Goal: Information Seeking & Learning: Learn about a topic

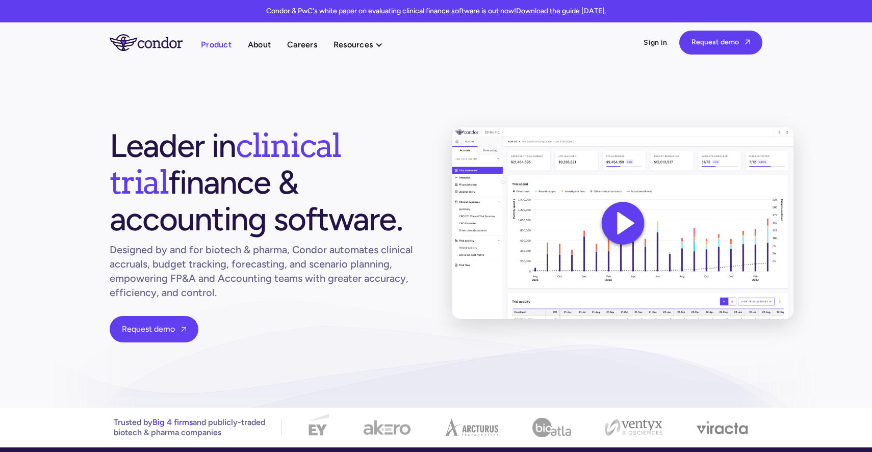
click at [226, 44] on link "Product" at bounding box center [216, 45] width 31 height 14
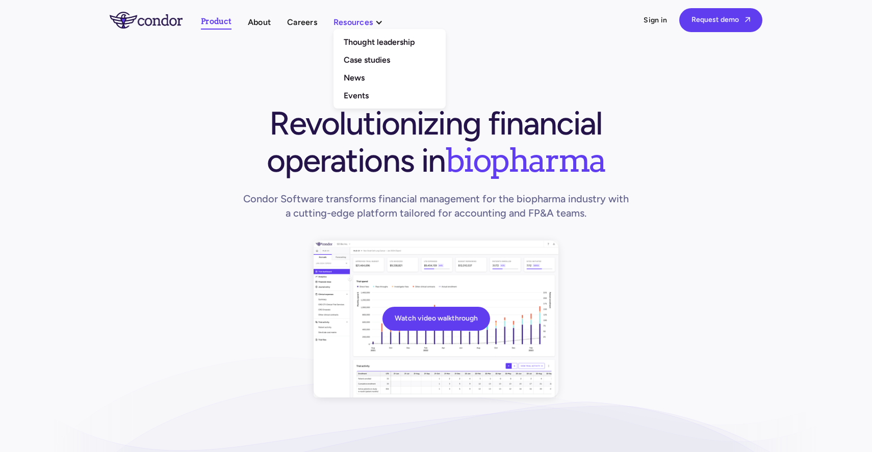
click at [368, 21] on div "Resources" at bounding box center [352, 22] width 39 height 14
click at [364, 24] on div "Resources" at bounding box center [352, 22] width 39 height 14
click at [362, 46] on link "Thought leadership" at bounding box center [389, 42] width 112 height 18
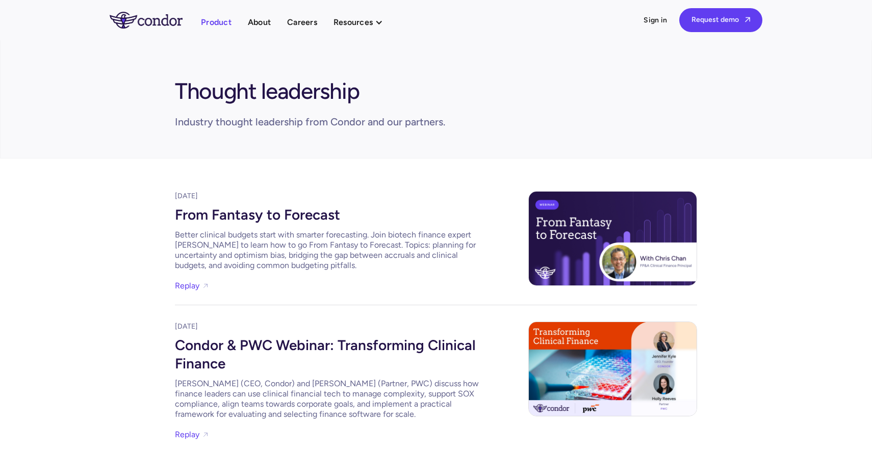
click at [206, 22] on link "Product" at bounding box center [216, 22] width 31 height 14
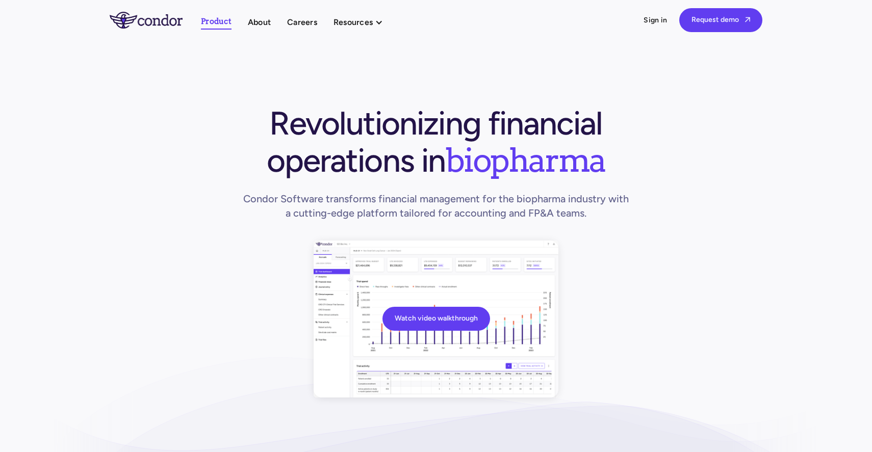
click at [255, 22] on link "About" at bounding box center [259, 22] width 23 height 14
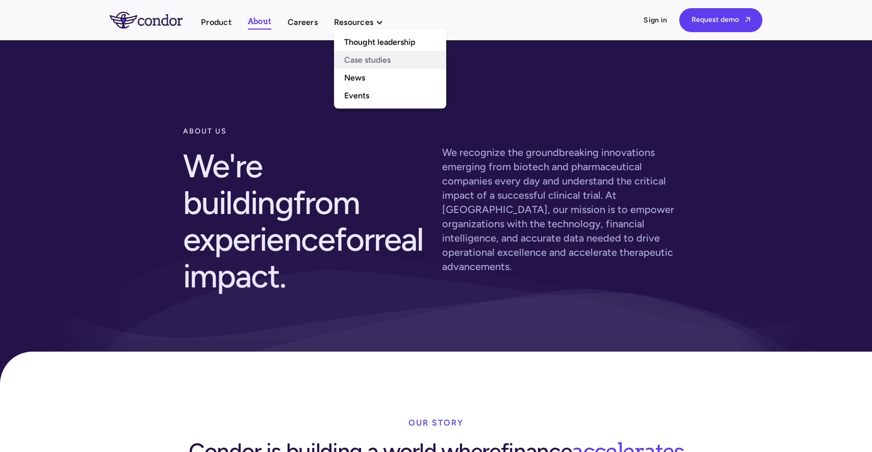
click at [348, 59] on link "Case studies" at bounding box center [390, 60] width 112 height 18
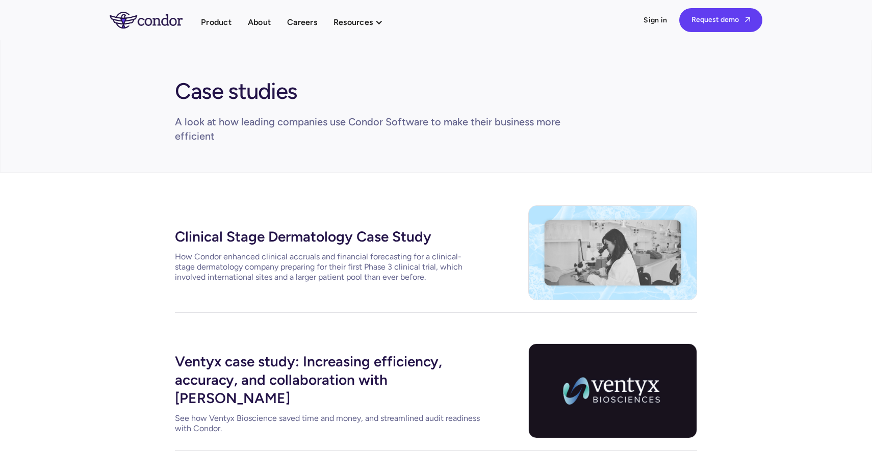
click at [150, 16] on img "home" at bounding box center [146, 20] width 73 height 16
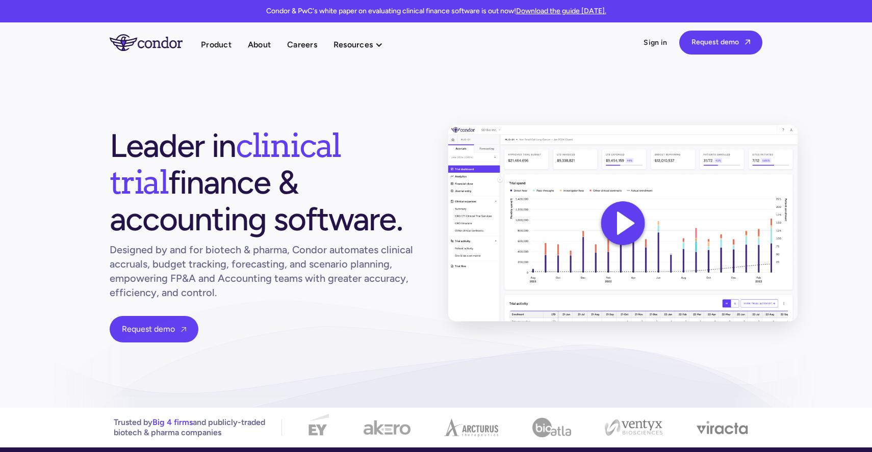
click at [608, 219] on img at bounding box center [623, 223] width 350 height 197
